Goal: Information Seeking & Learning: Learn about a topic

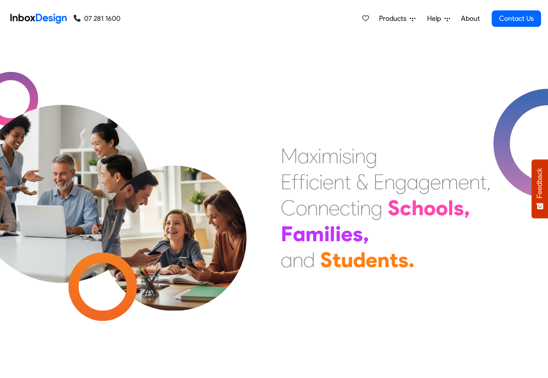
click at [390, 19] on span "Products" at bounding box center [394, 18] width 31 height 10
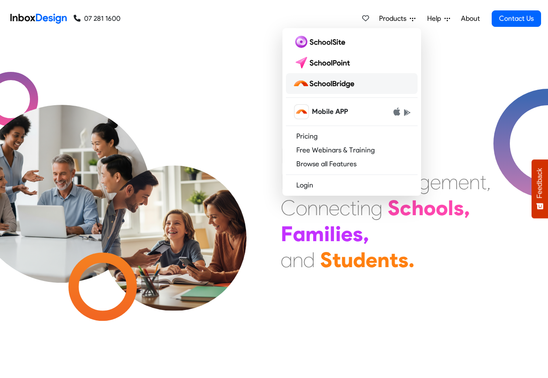
click at [335, 84] on img at bounding box center [325, 84] width 65 height 14
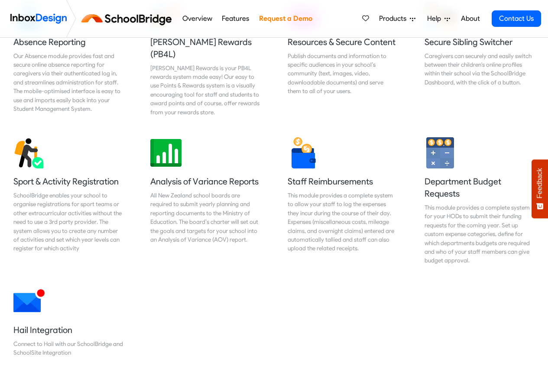
scroll to position [861, 0]
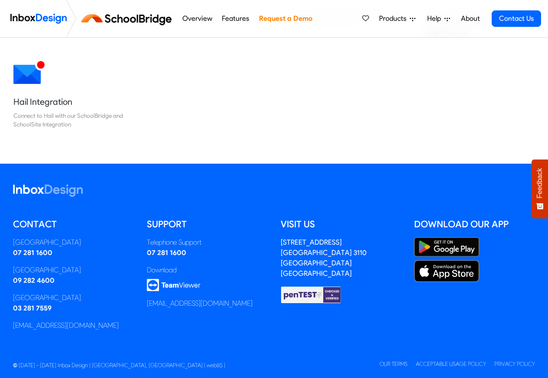
click at [222, 19] on link "Features" at bounding box center [235, 18] width 32 height 17
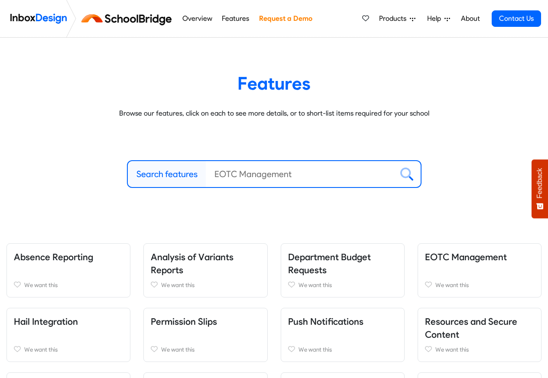
click at [206, 19] on link "Overview" at bounding box center [197, 18] width 35 height 17
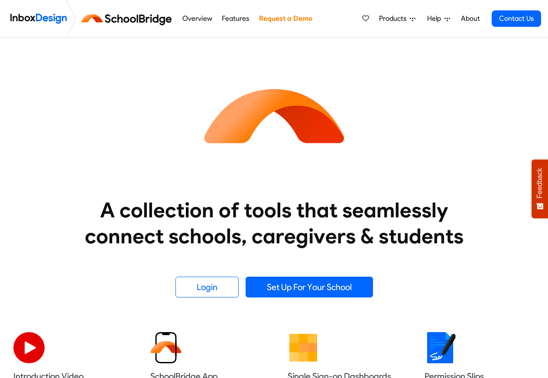
click at [192, 19] on link "Overview" at bounding box center [197, 18] width 35 height 17
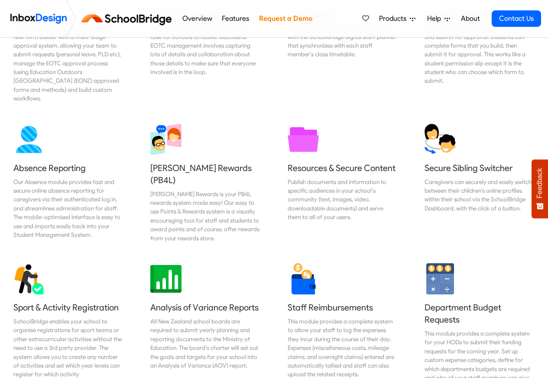
scroll to position [519, 0]
